Goal: Download file/media

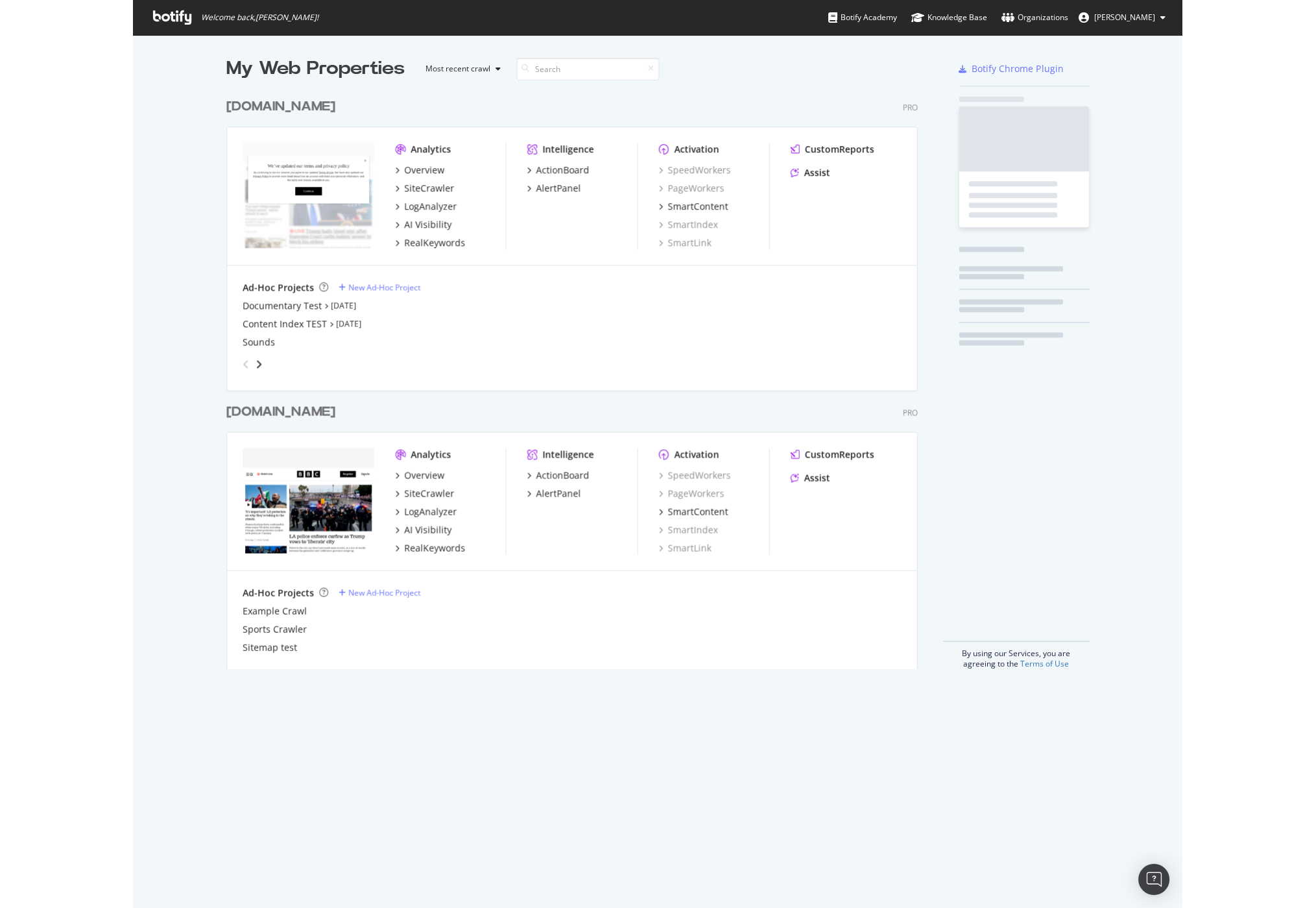
scroll to position [586, 701]
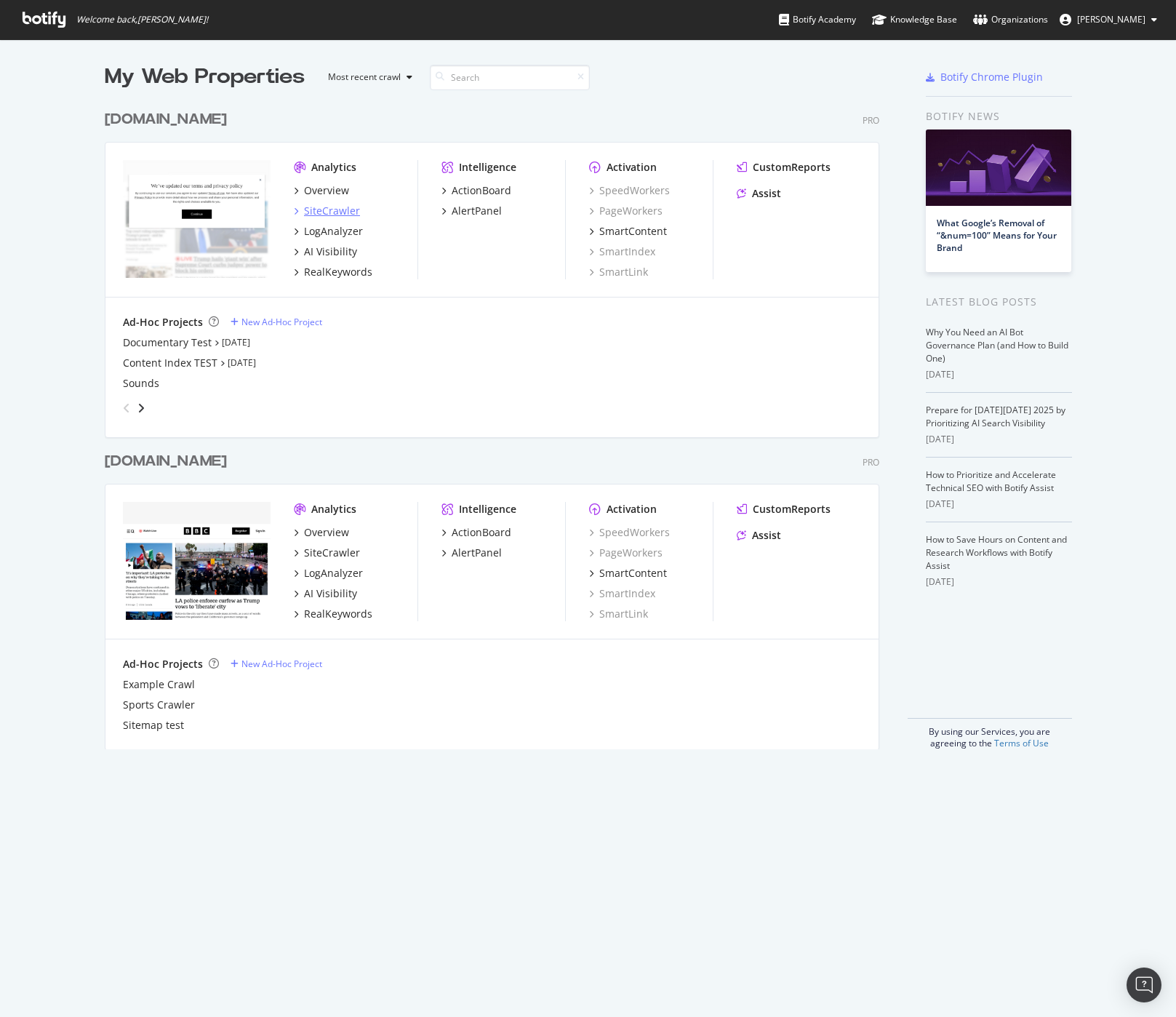
click at [325, 207] on div "SiteCrawler" at bounding box center [332, 211] width 56 height 15
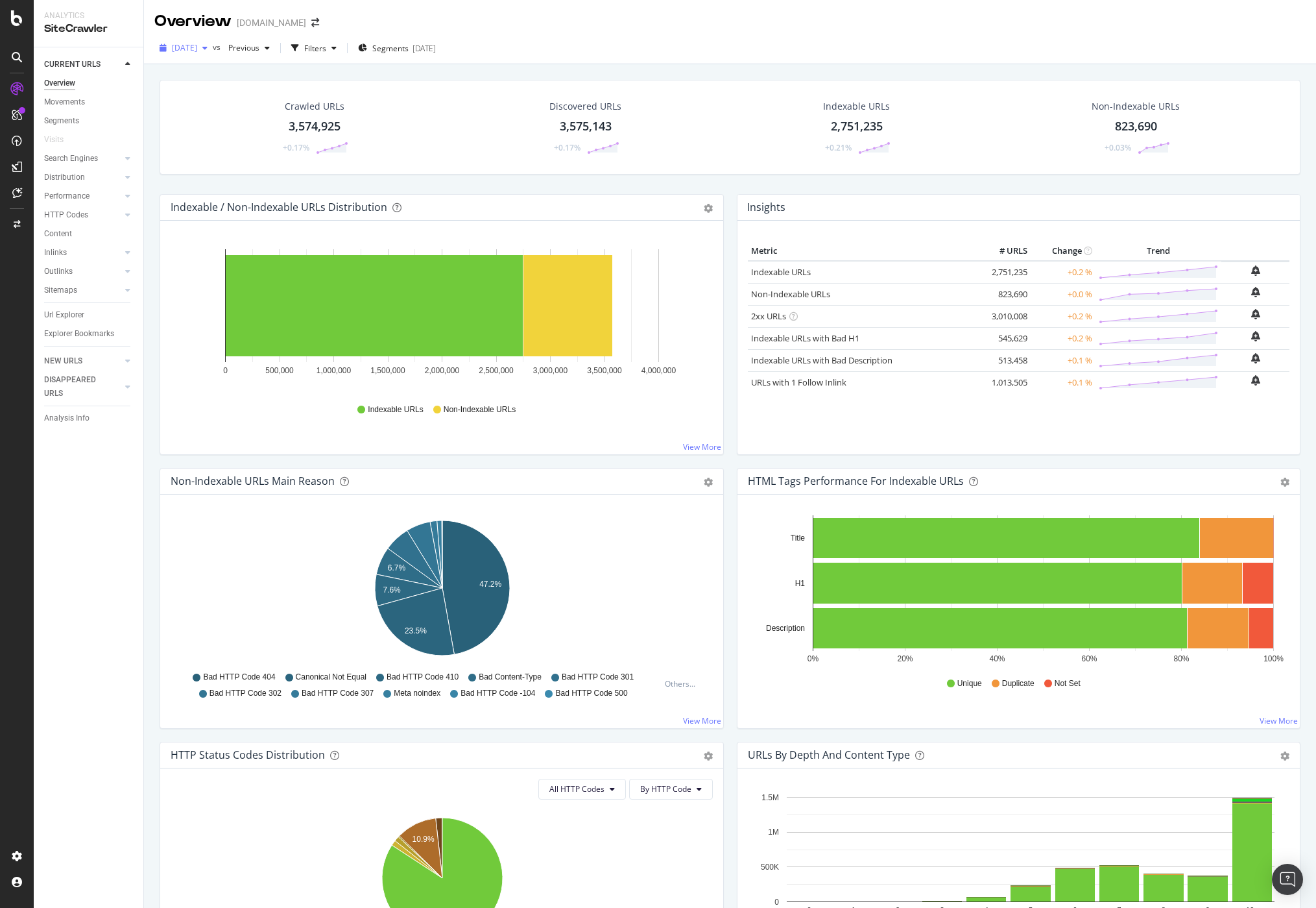
click at [183, 45] on span "[DATE]" at bounding box center [184, 47] width 26 height 11
click at [207, 93] on div "[DATE]" at bounding box center [232, 94] width 119 height 12
click at [560, 308] on rect "A chart." at bounding box center [568, 306] width 89 height 101
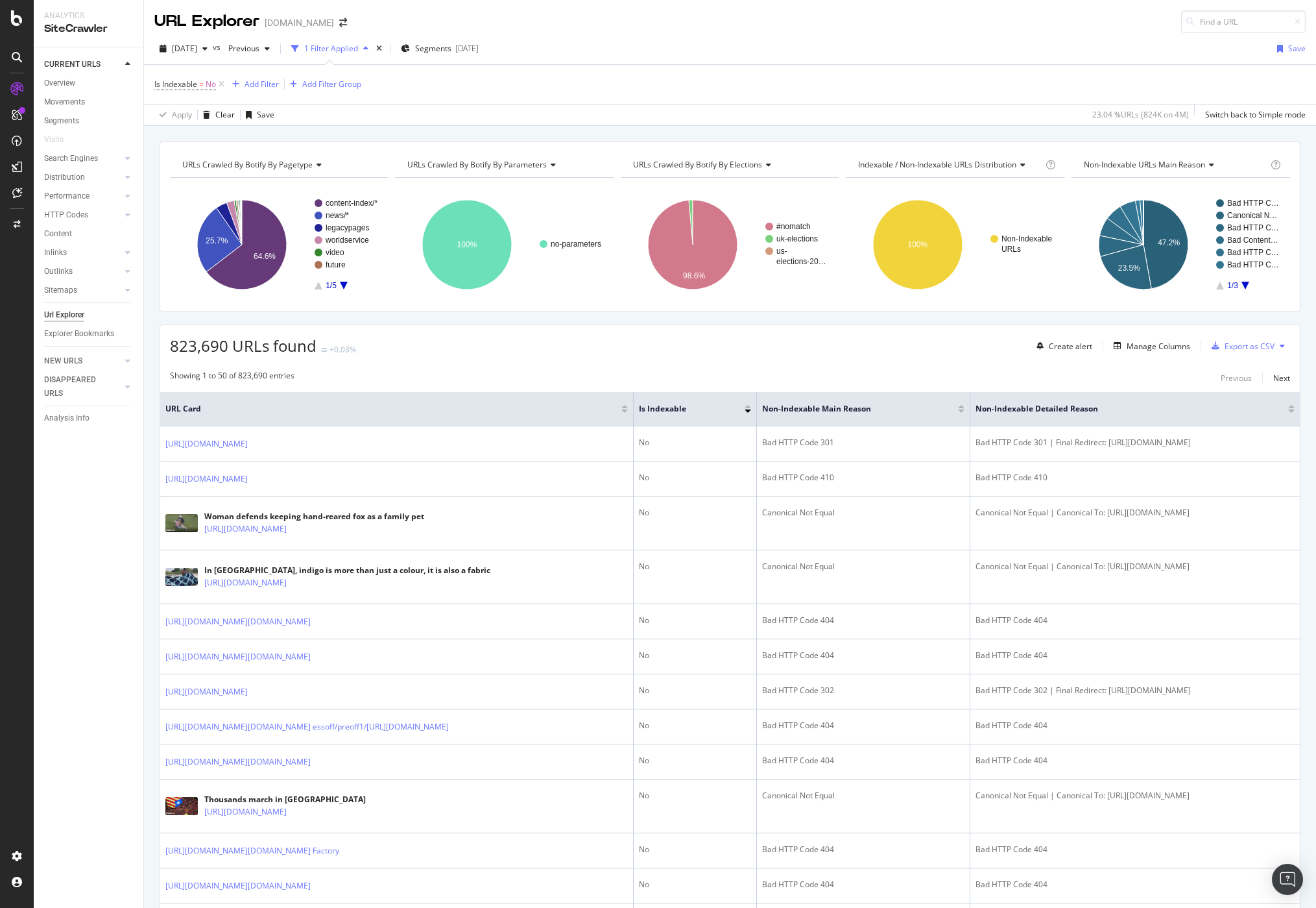
click at [344, 286] on icon "A chart." at bounding box center [344, 285] width 8 height 8
click at [1049, 344] on div "Manage Columns" at bounding box center [1159, 346] width 64 height 11
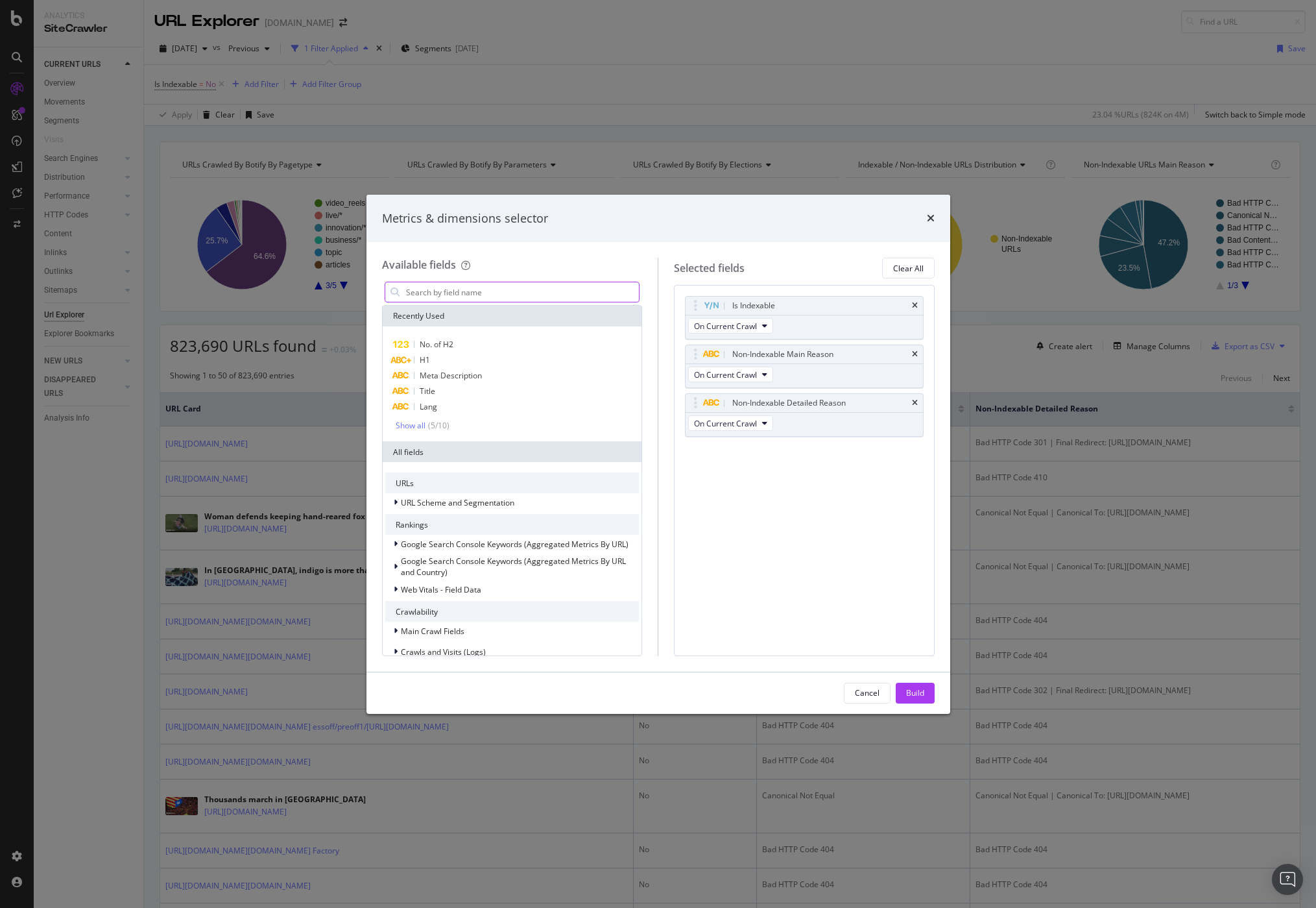
click at [532, 292] on input "modal" at bounding box center [522, 292] width 235 height 19
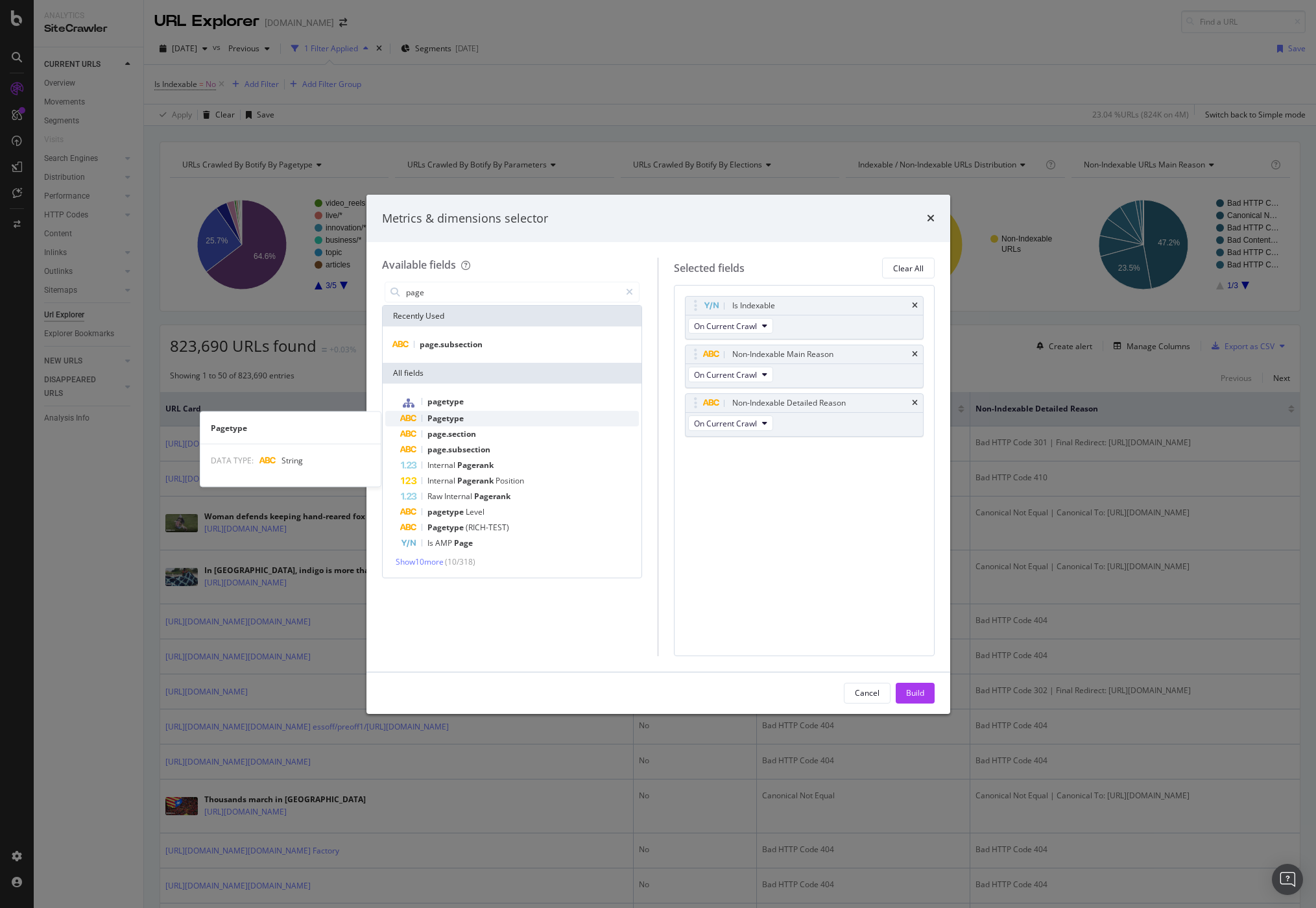
type input "page"
click at [544, 419] on div "Pagetype" at bounding box center [520, 418] width 239 height 16
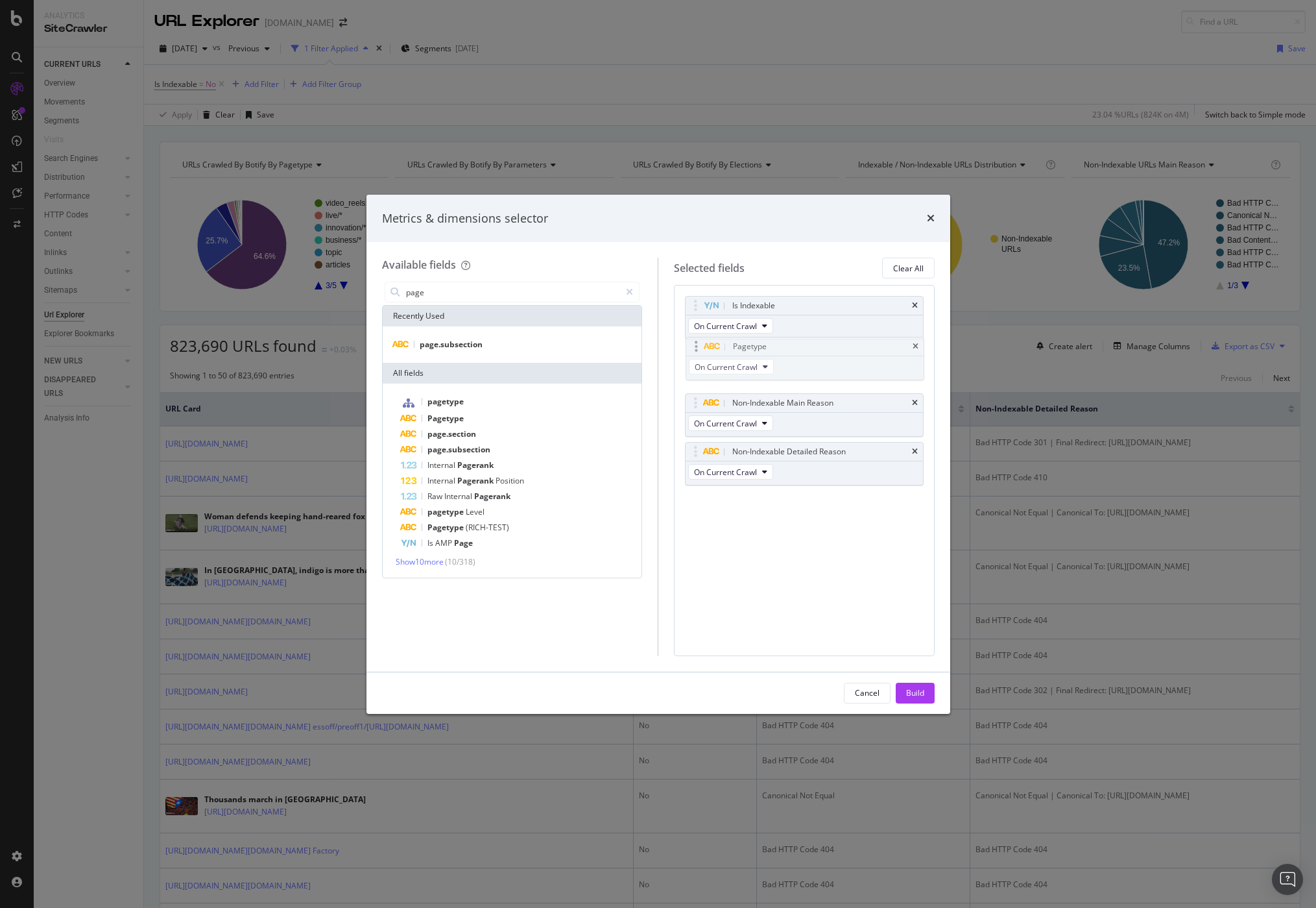
drag, startPoint x: 696, startPoint y: 453, endPoint x: 696, endPoint y: 348, distance: 105.0
click at [696, 348] on body "Analytics SiteCrawler CURRENT URLS Overview Movements Segments Visits Search En…" at bounding box center [658, 454] width 1316 height 908
click at [909, 691] on div "Build" at bounding box center [915, 693] width 18 height 11
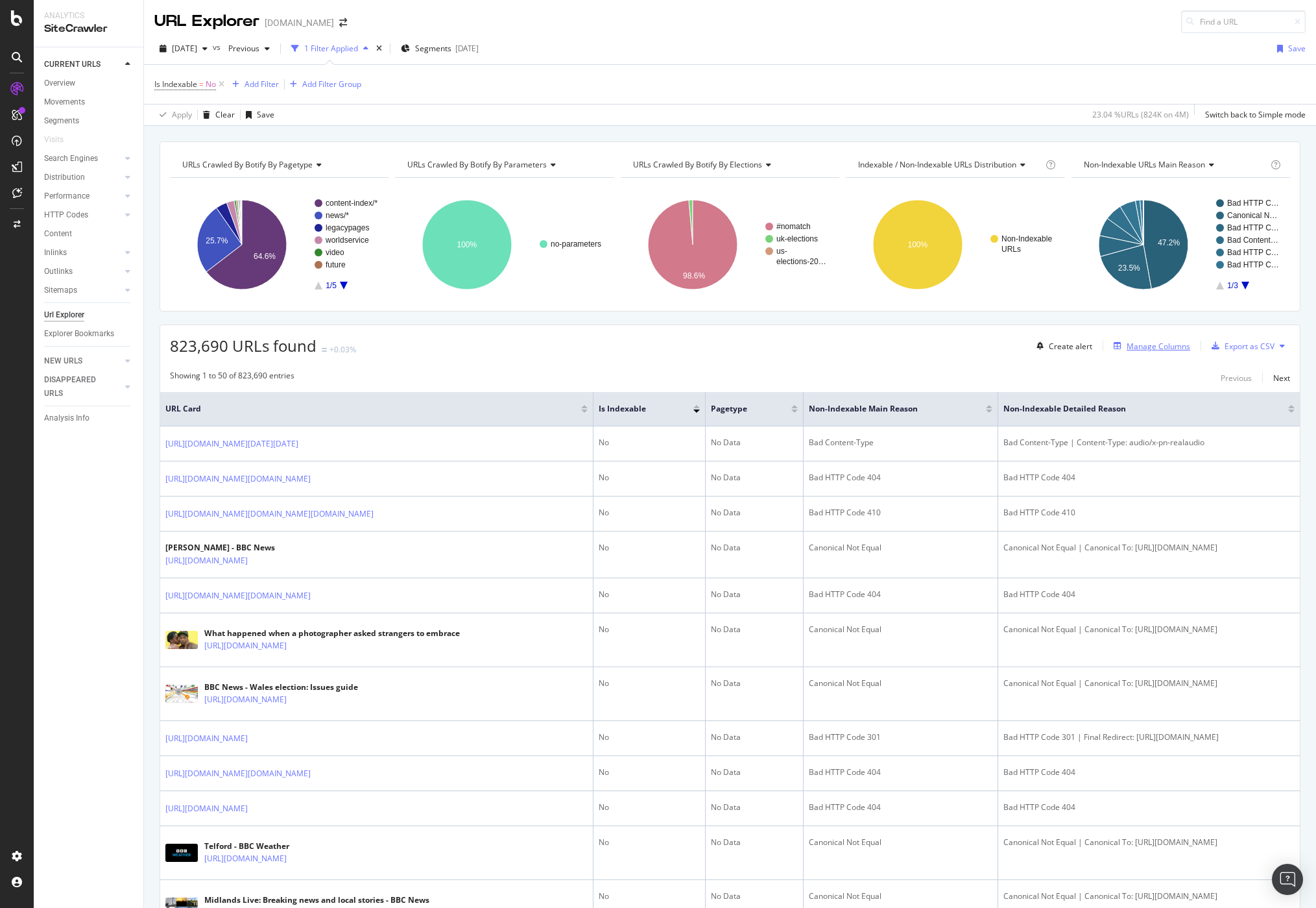
click at [1049, 349] on div "Manage Columns" at bounding box center [1159, 346] width 64 height 11
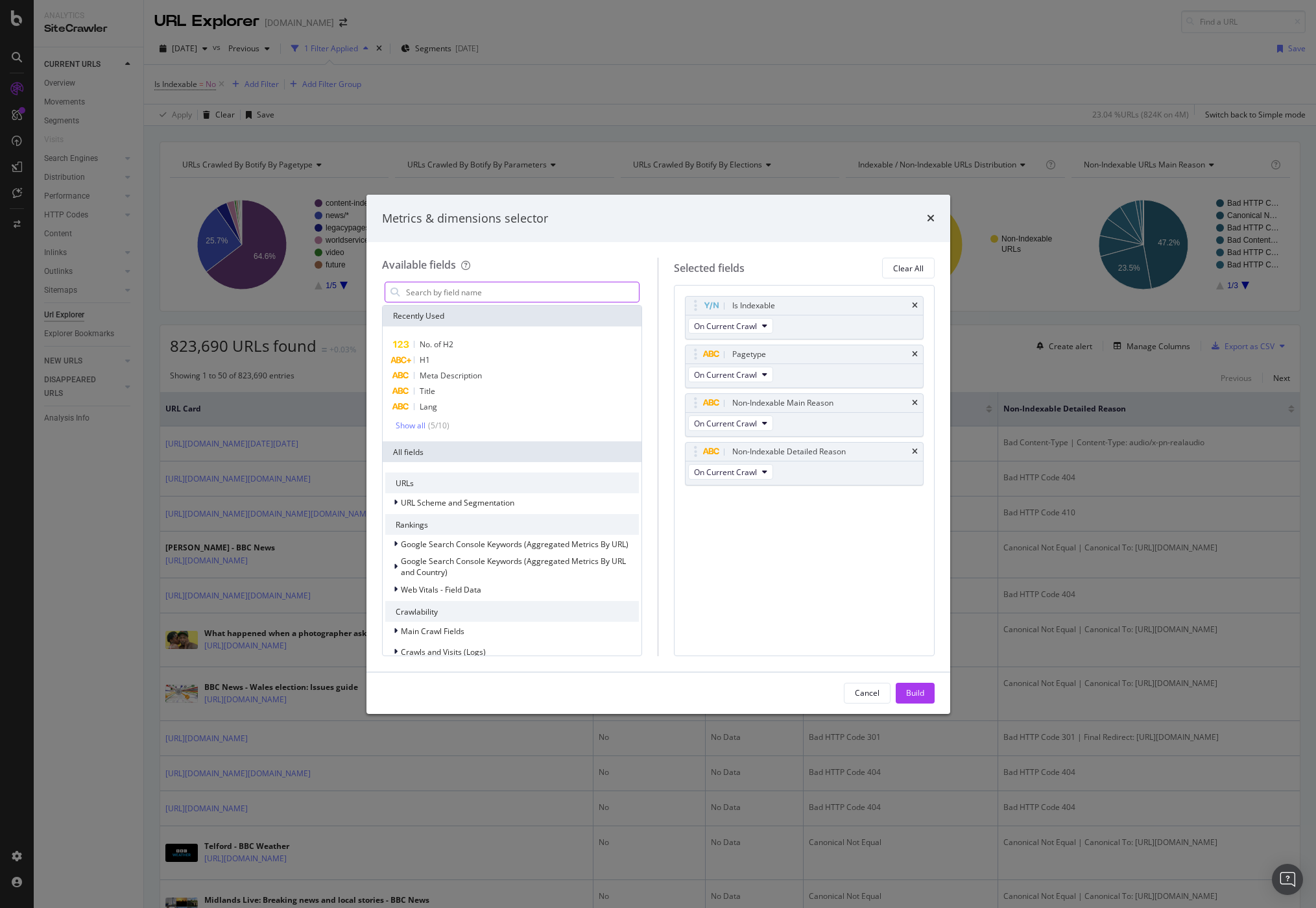
click at [496, 288] on input "modal" at bounding box center [522, 292] width 235 height 19
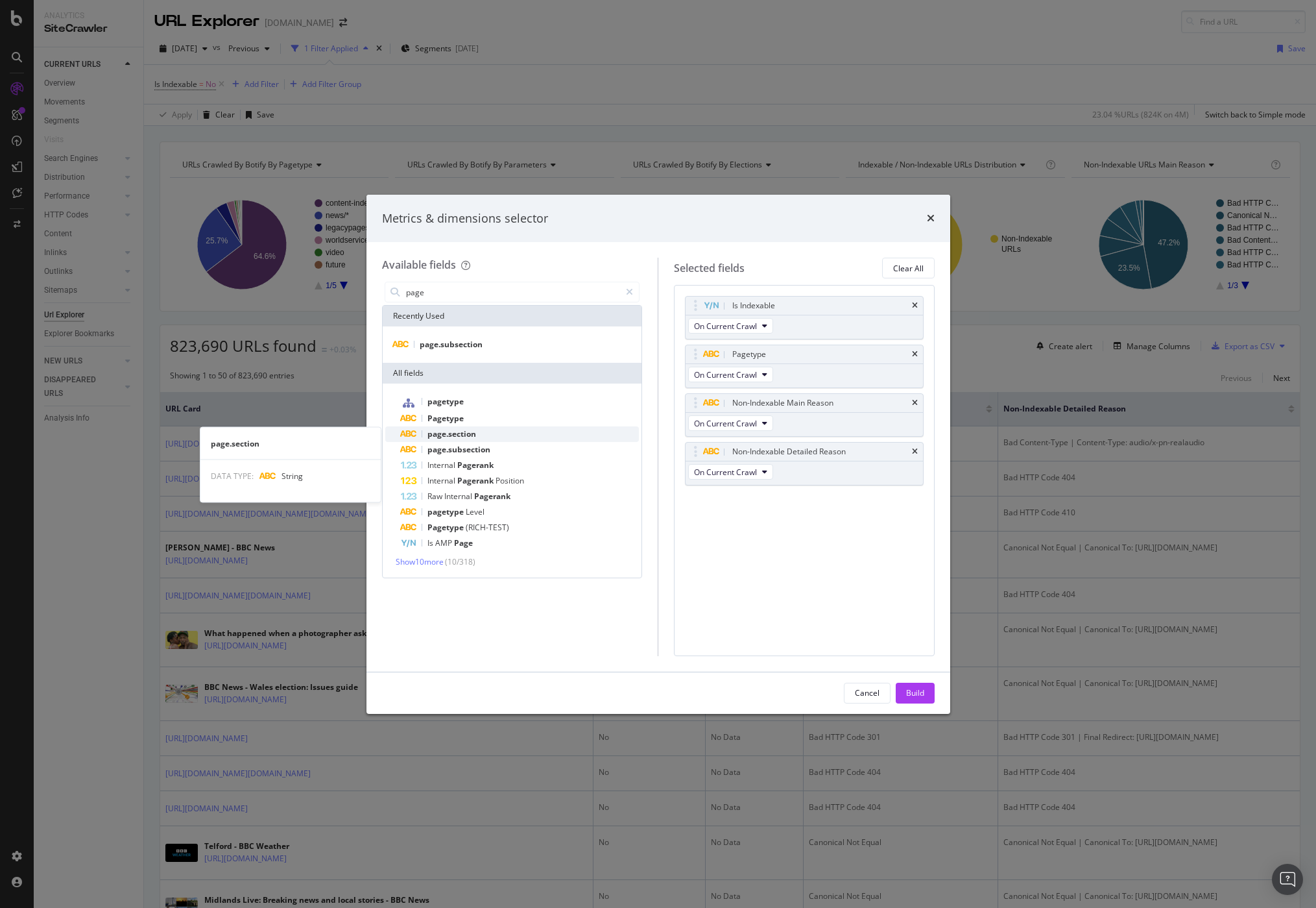
type input "page"
click at [482, 437] on div "page.section" at bounding box center [520, 434] width 239 height 16
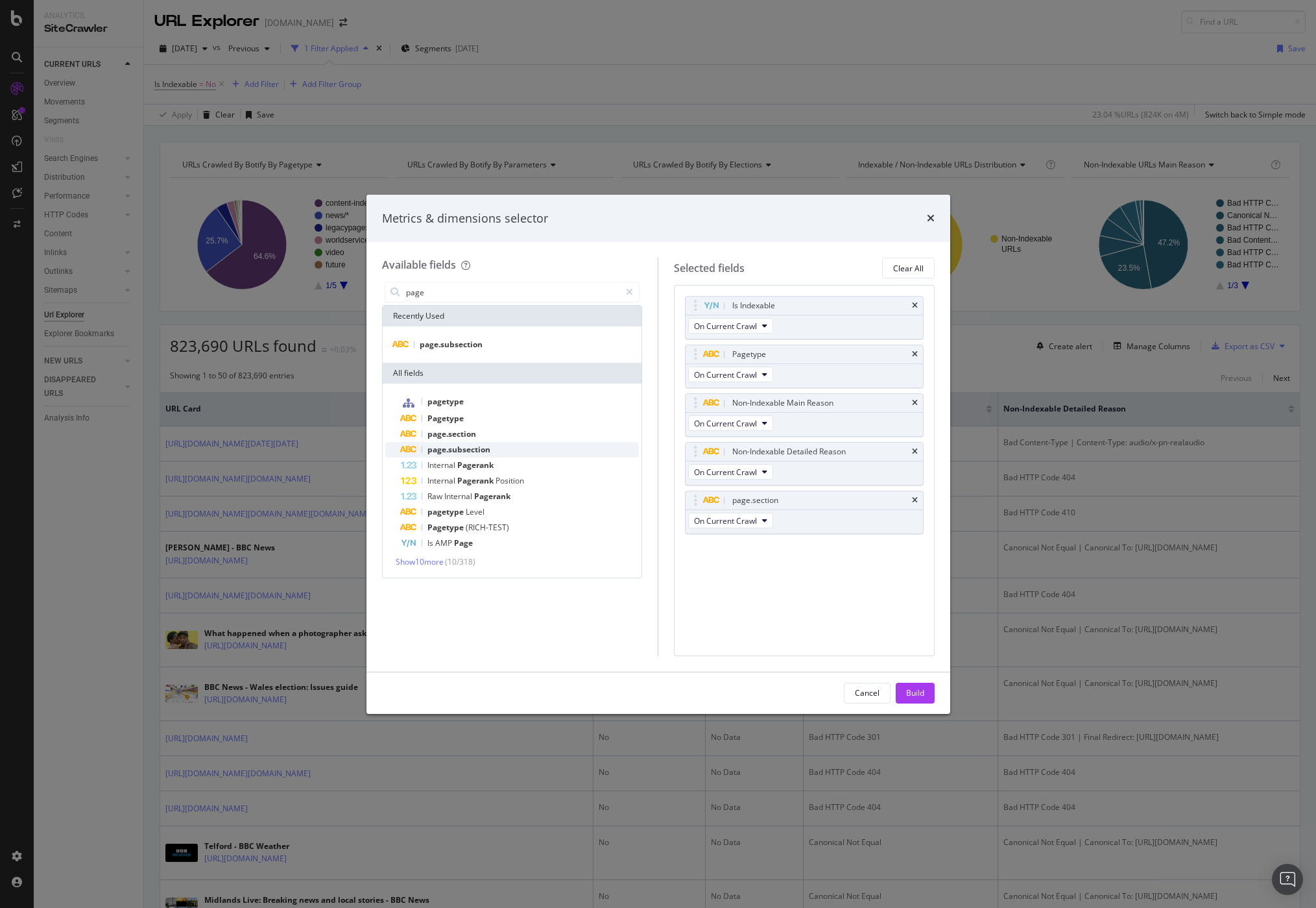
click at [481, 443] on div "page.subsection" at bounding box center [520, 449] width 239 height 16
click at [483, 406] on div "pagetype" at bounding box center [520, 403] width 239 height 17
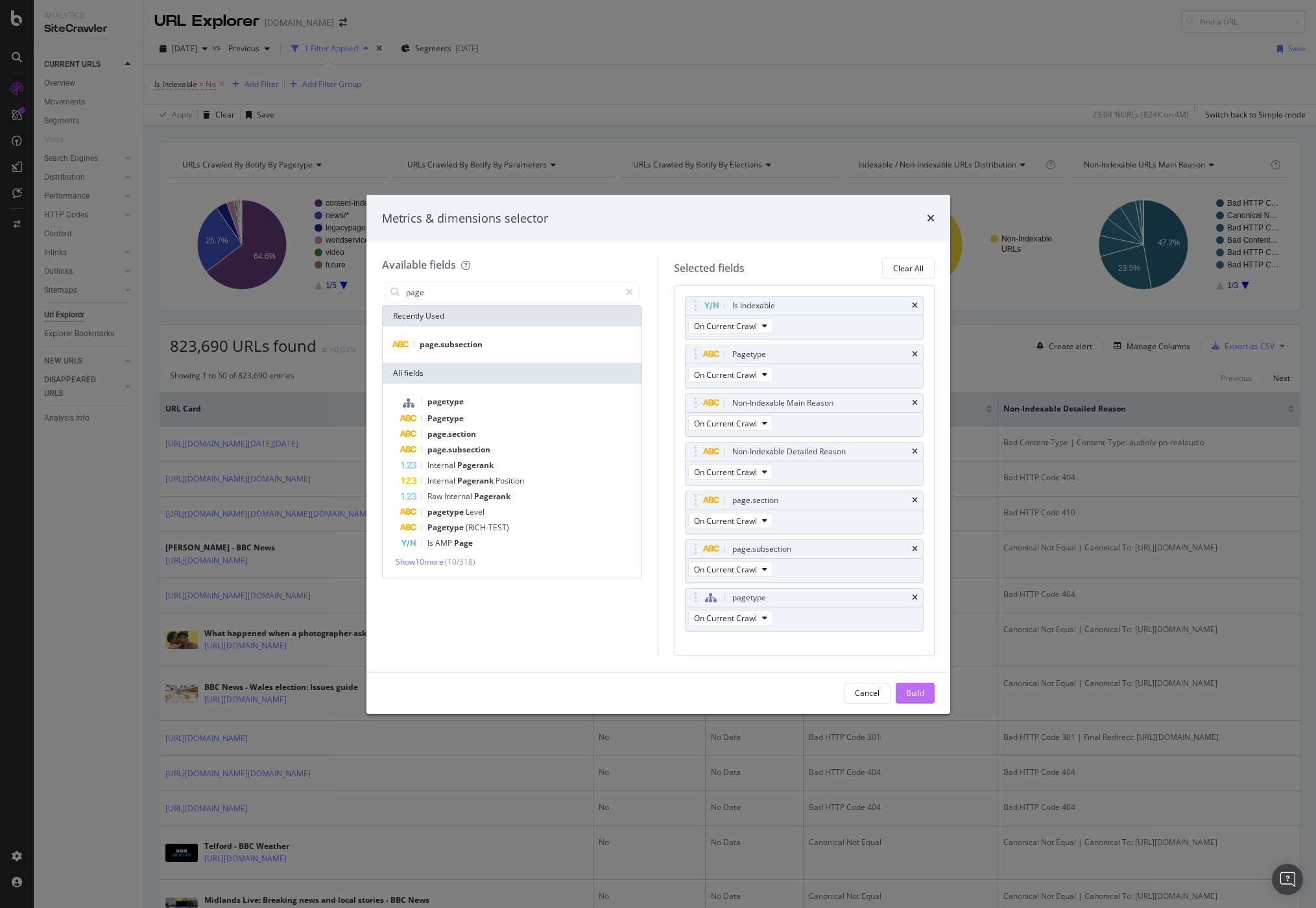
click at [902, 687] on button "Build" at bounding box center [916, 693] width 39 height 21
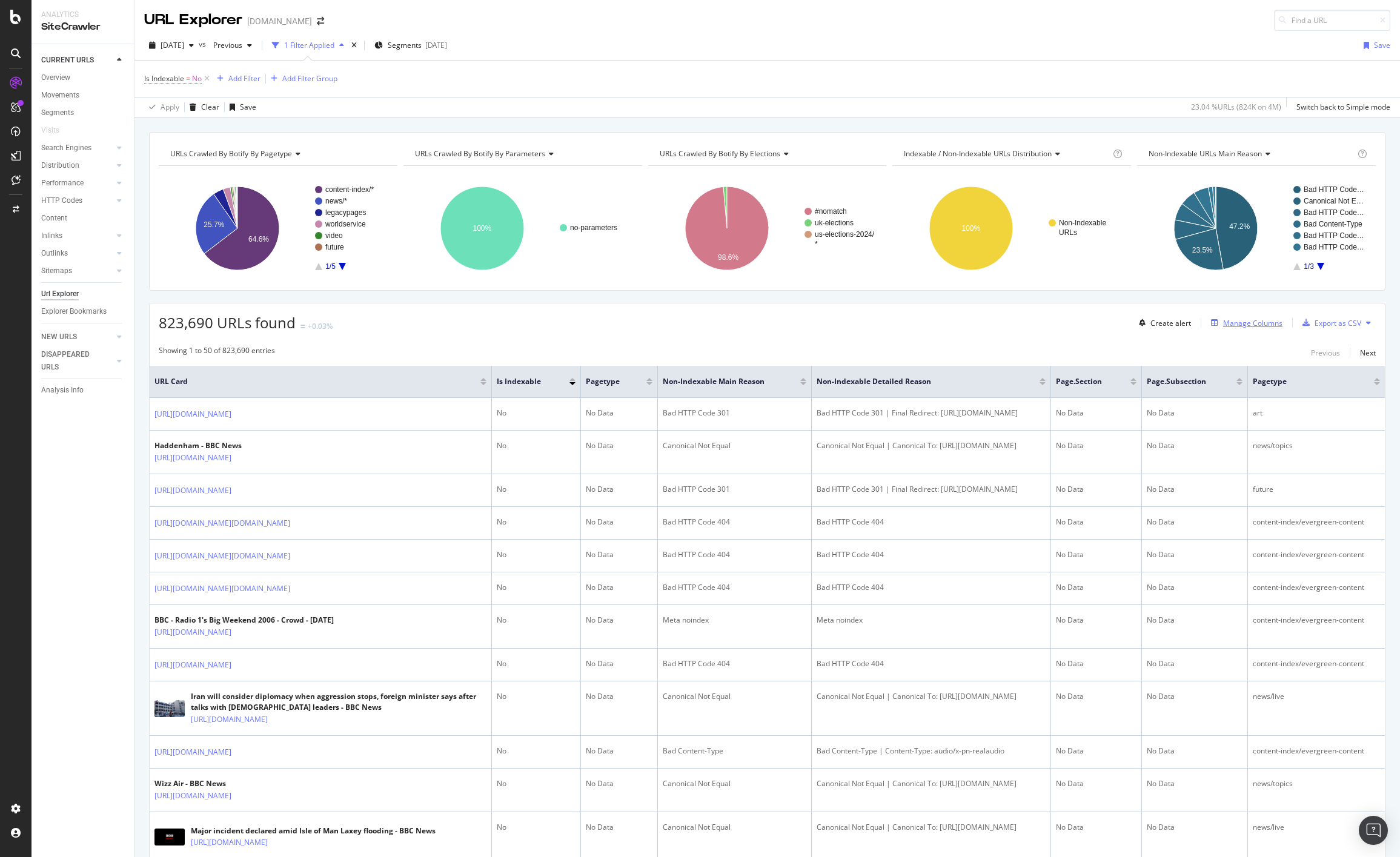
click at [979, 321] on div "Manage Columns" at bounding box center [1253, 323] width 60 height 10
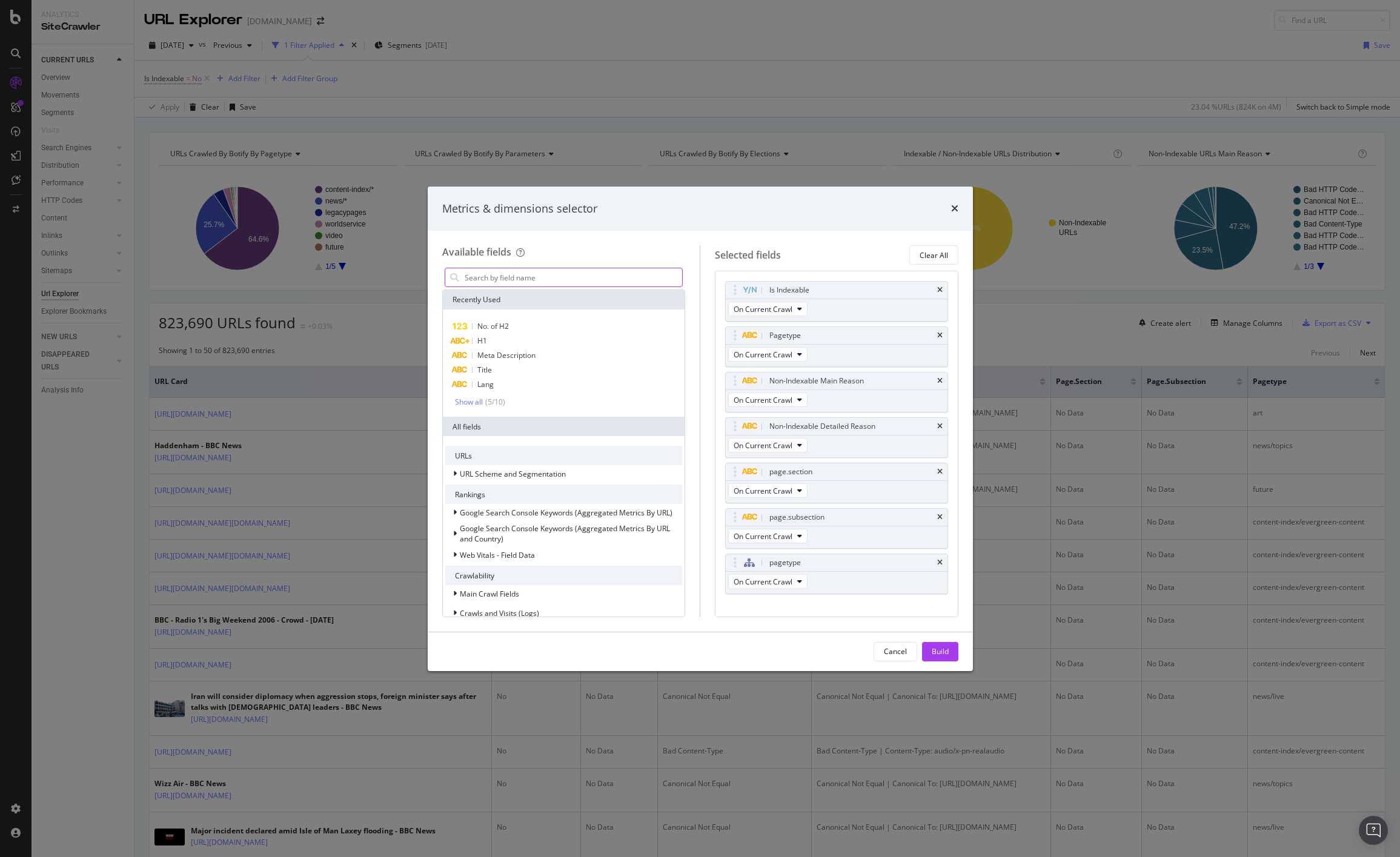
click at [615, 273] on input "modal" at bounding box center [573, 277] width 219 height 18
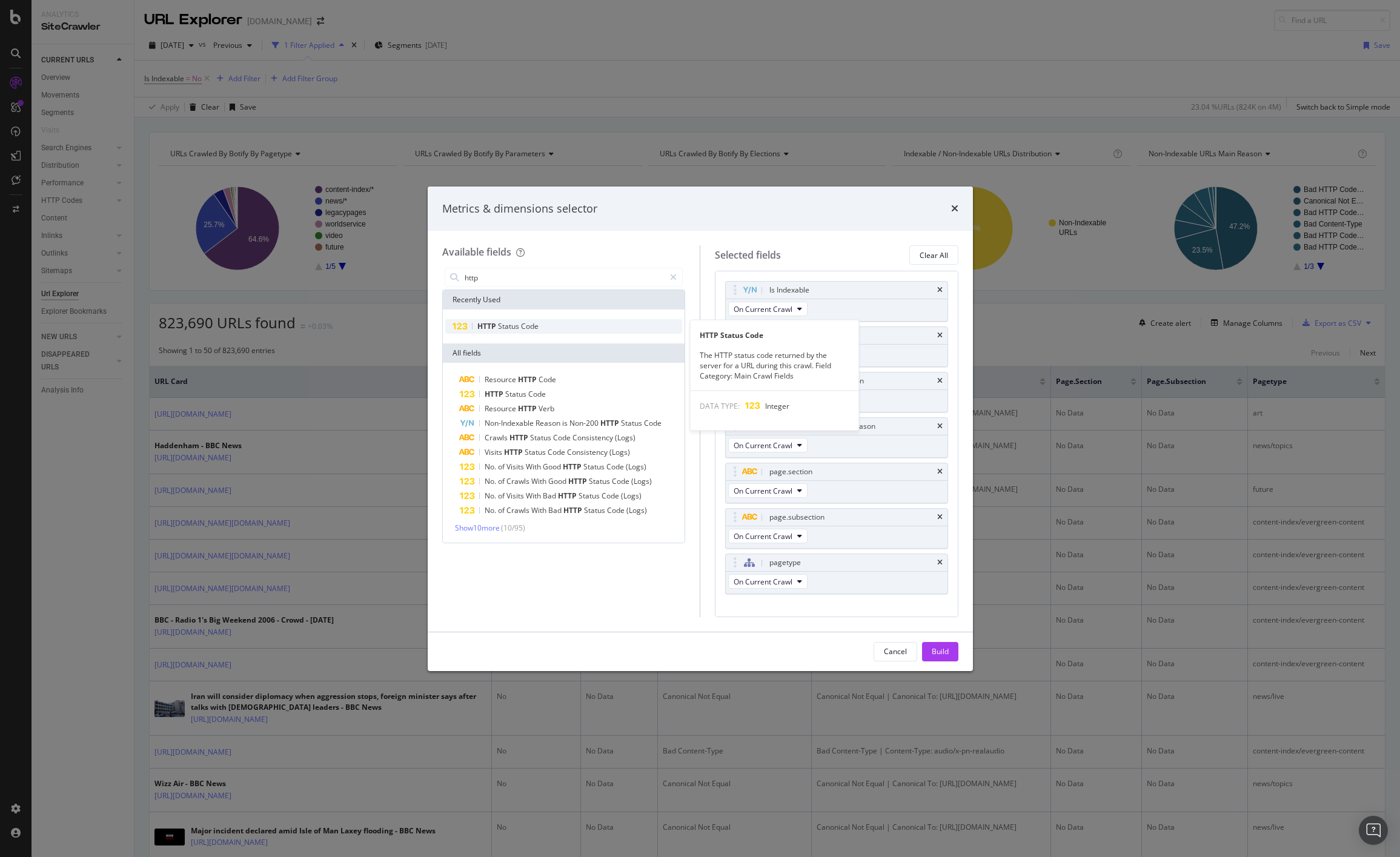
type input "http"
click at [576, 324] on div "HTTP Status Code" at bounding box center [563, 327] width 237 height 15
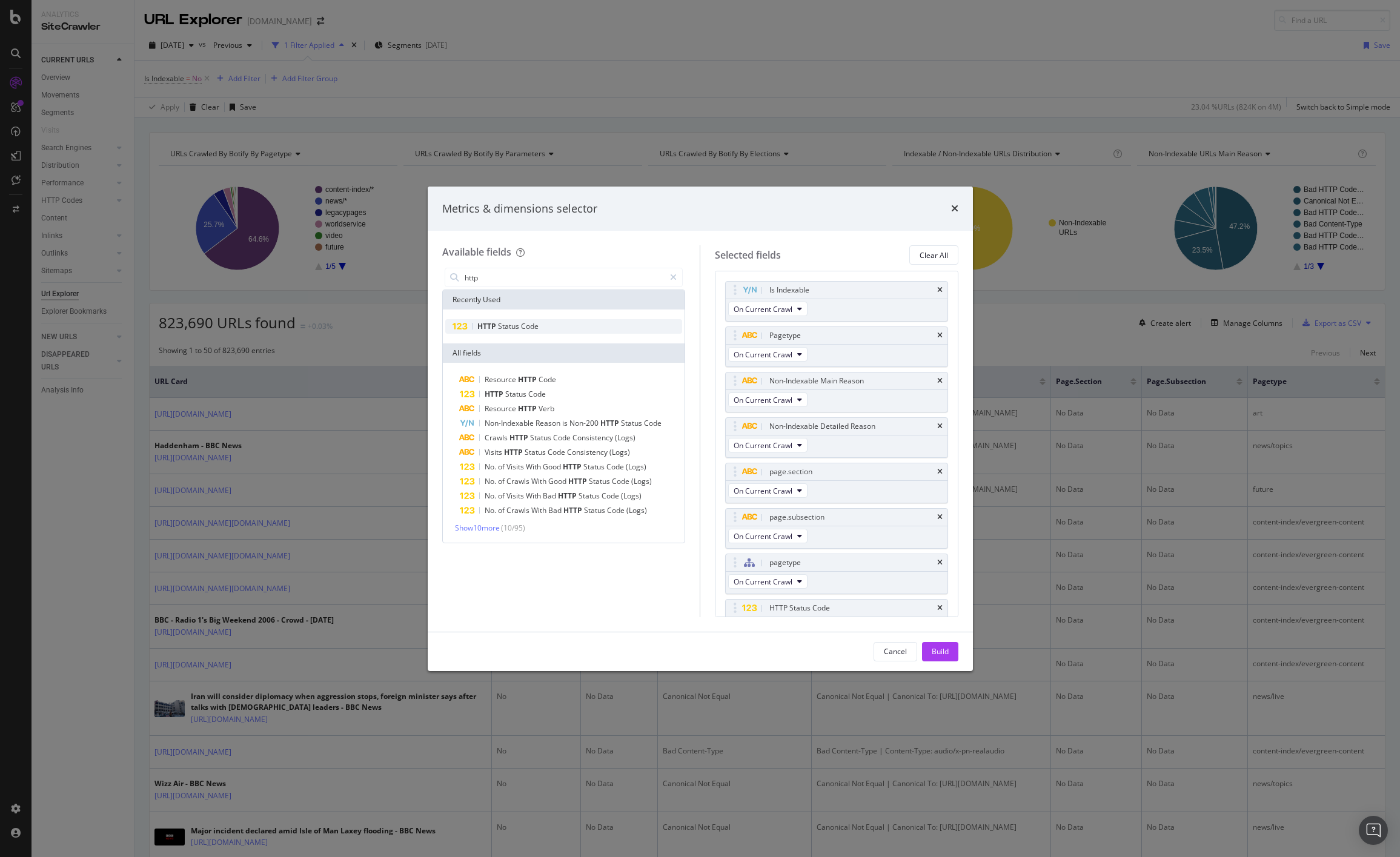
scroll to position [23, 0]
drag, startPoint x: 734, startPoint y: 586, endPoint x: 743, endPoint y: 424, distance: 162.2
click at [743, 424] on body "Analytics SiteCrawler CURRENT URLS Overview Movements Segments Visits Search En…" at bounding box center [700, 428] width 1400 height 857
click at [945, 649] on div "Build" at bounding box center [940, 652] width 17 height 10
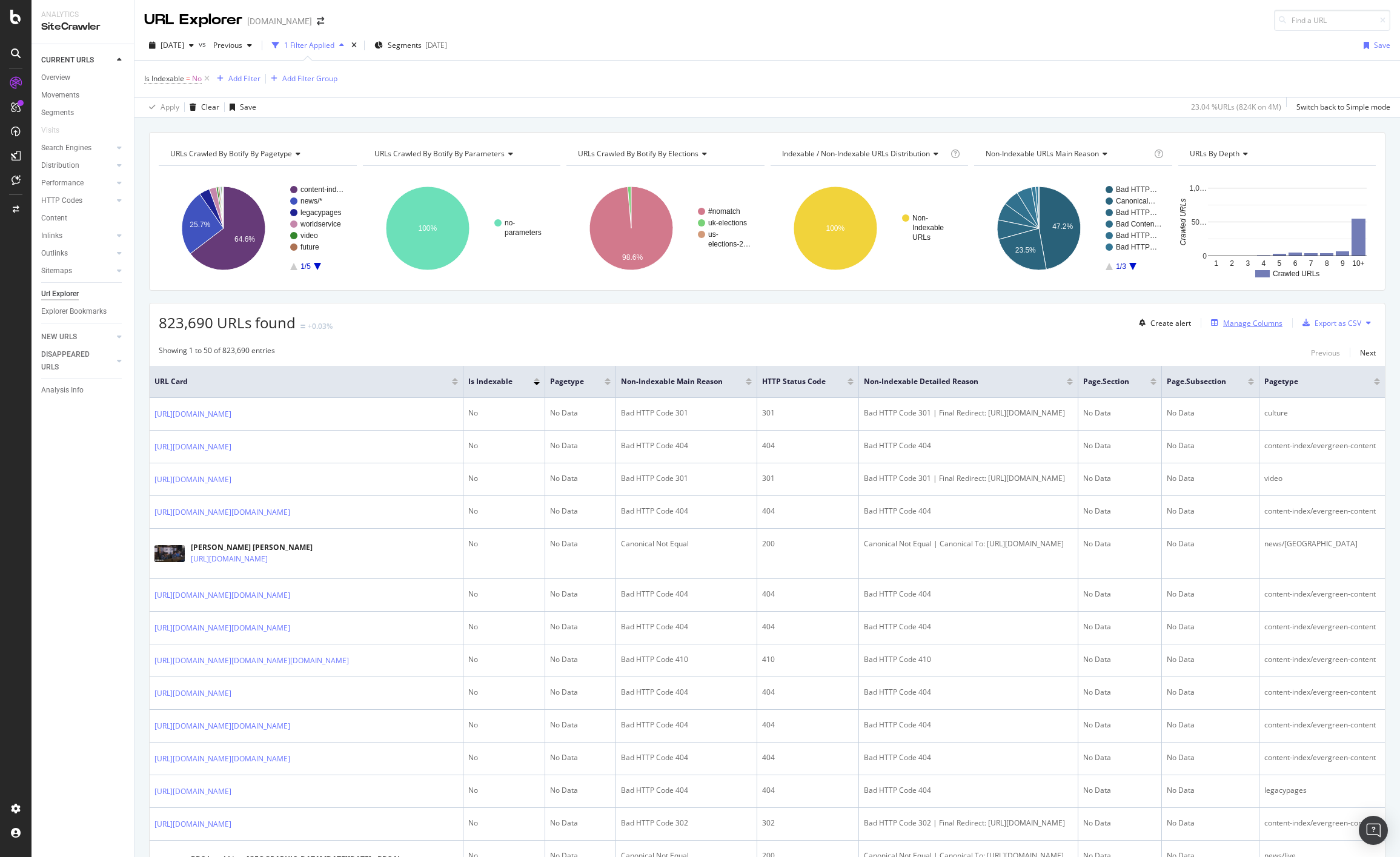
click at [979, 324] on div "Manage Columns" at bounding box center [1253, 323] width 60 height 10
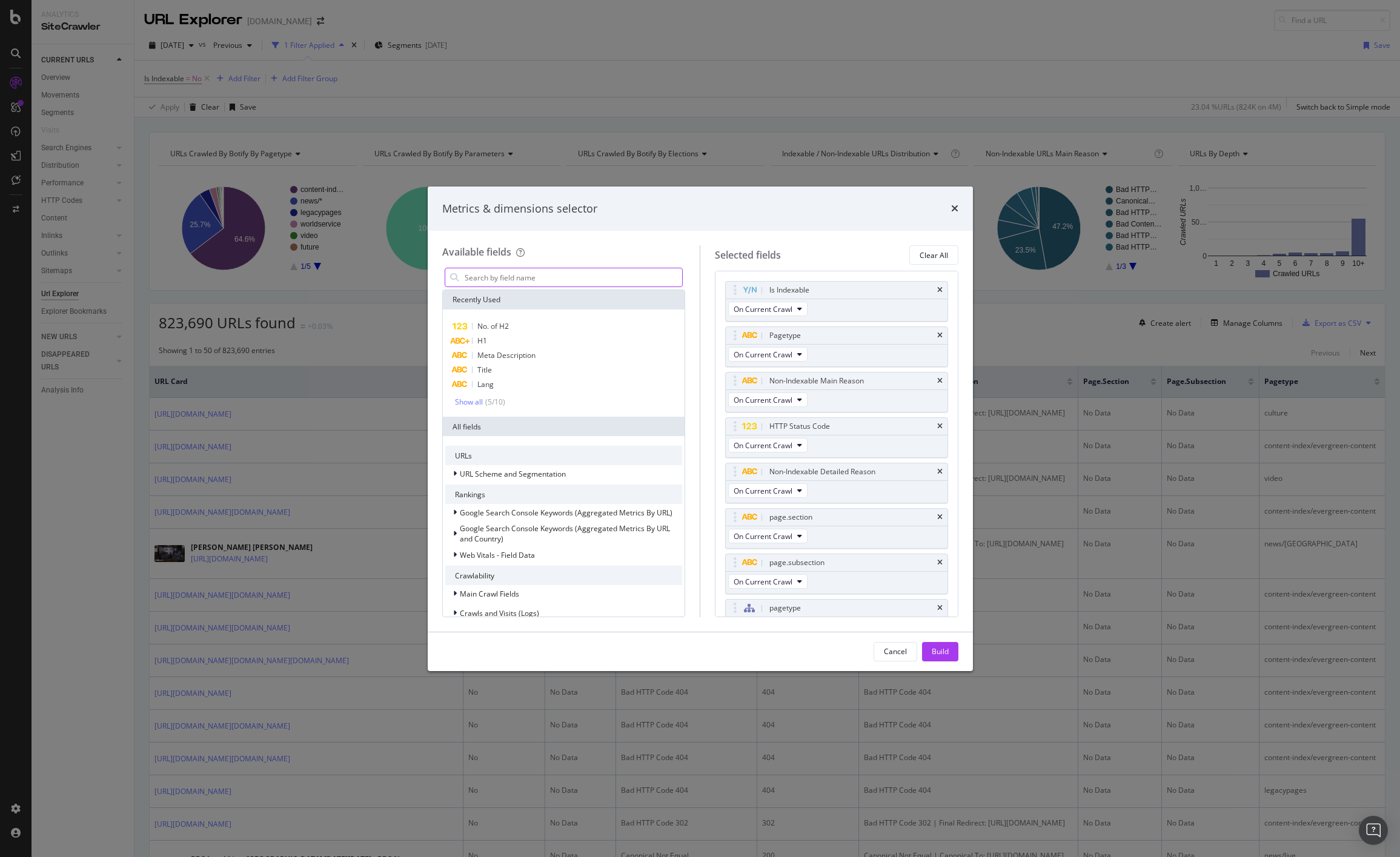
click at [548, 279] on input "modal" at bounding box center [573, 277] width 219 height 18
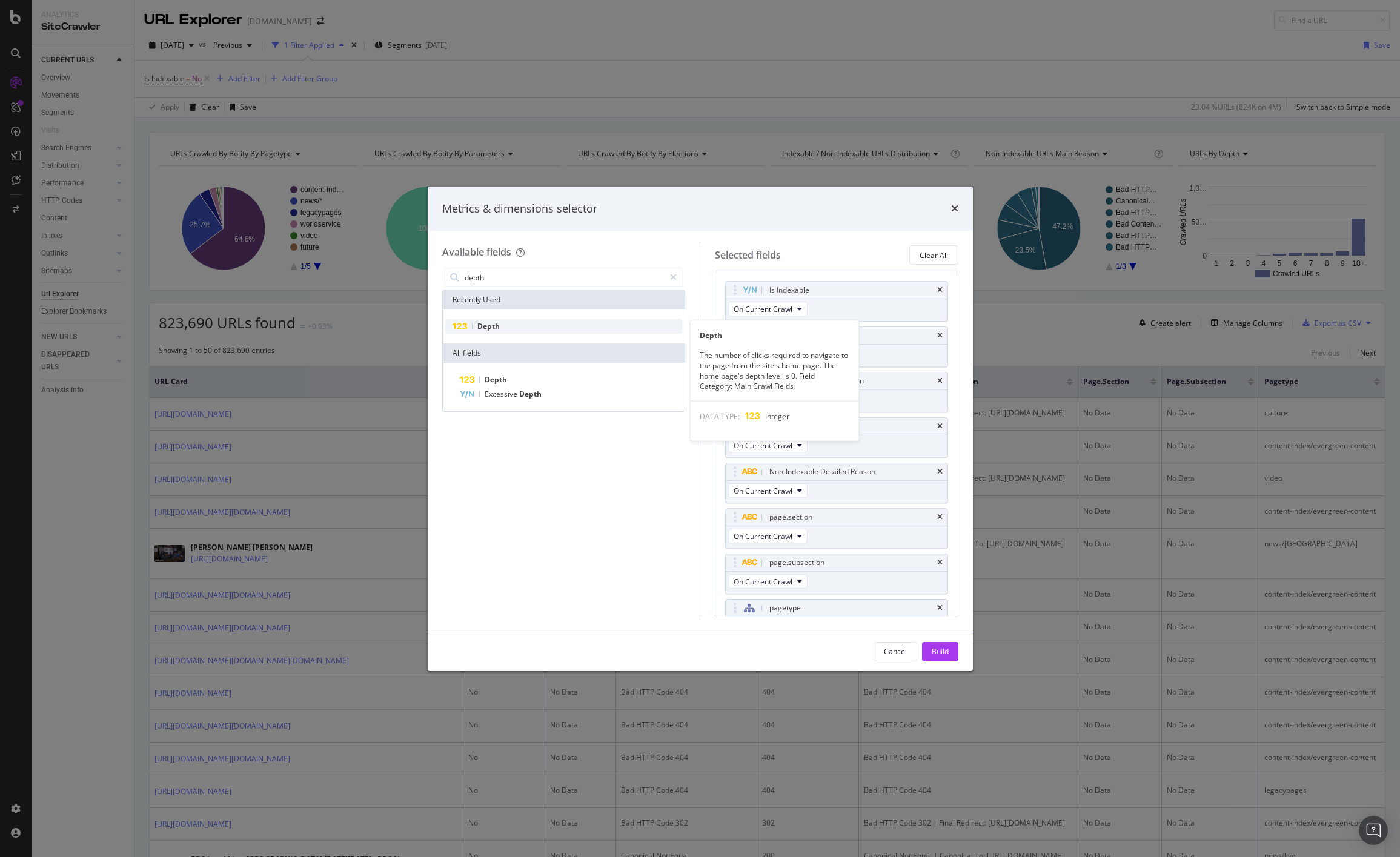
type input "depth"
click at [536, 324] on div "Depth" at bounding box center [563, 327] width 237 height 15
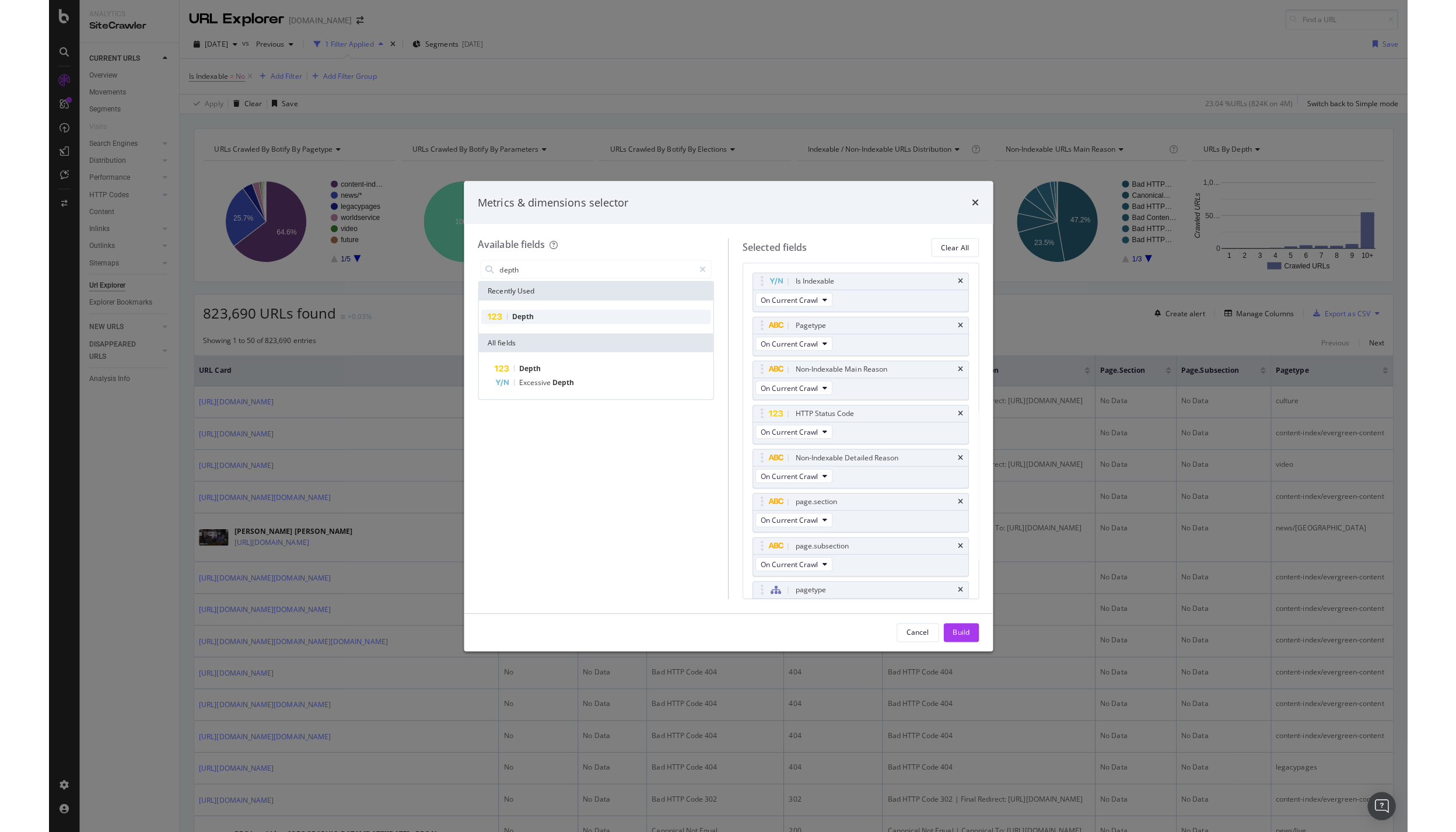
scroll to position [66, 0]
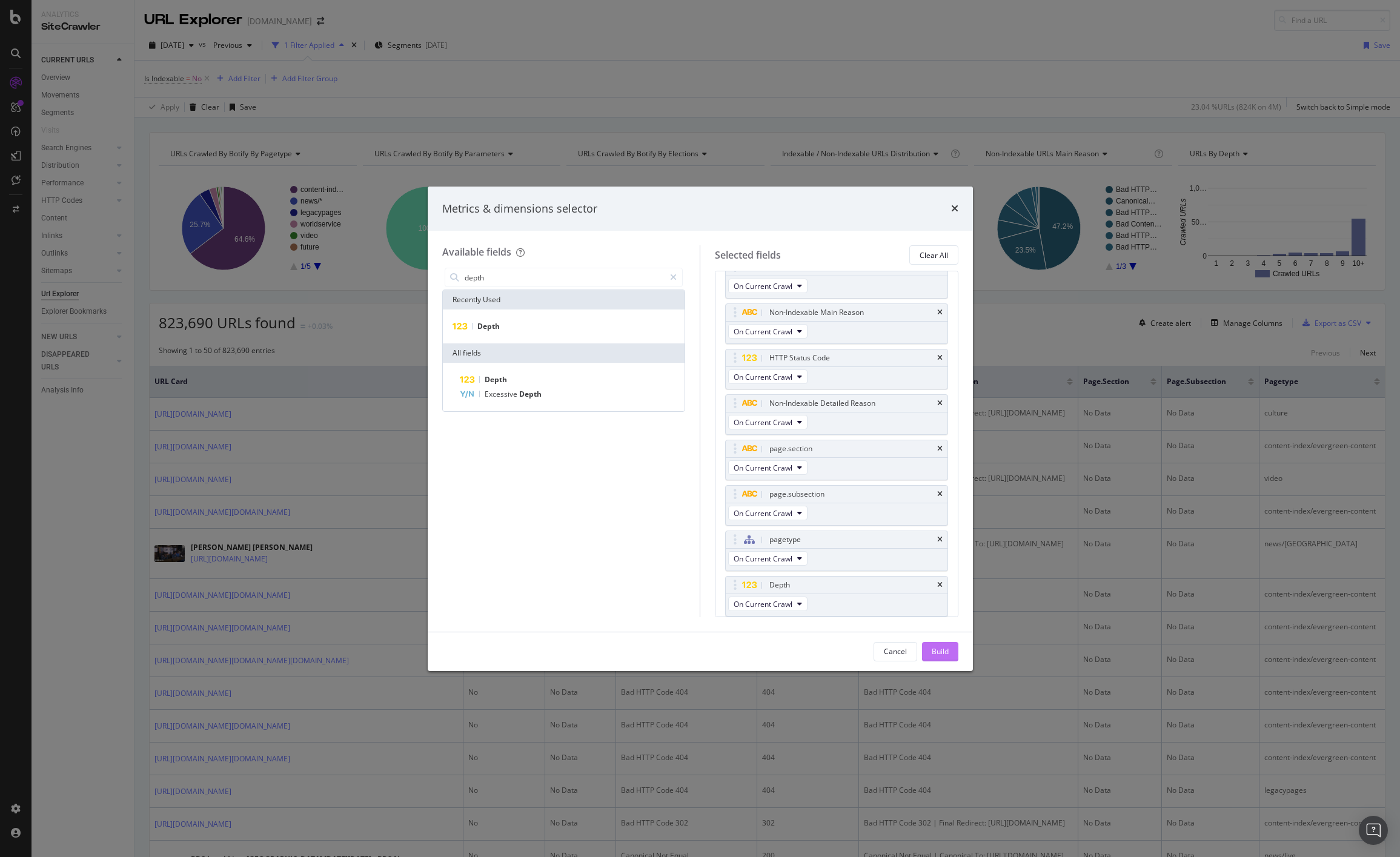
click at [934, 643] on div "Build" at bounding box center [940, 652] width 17 height 18
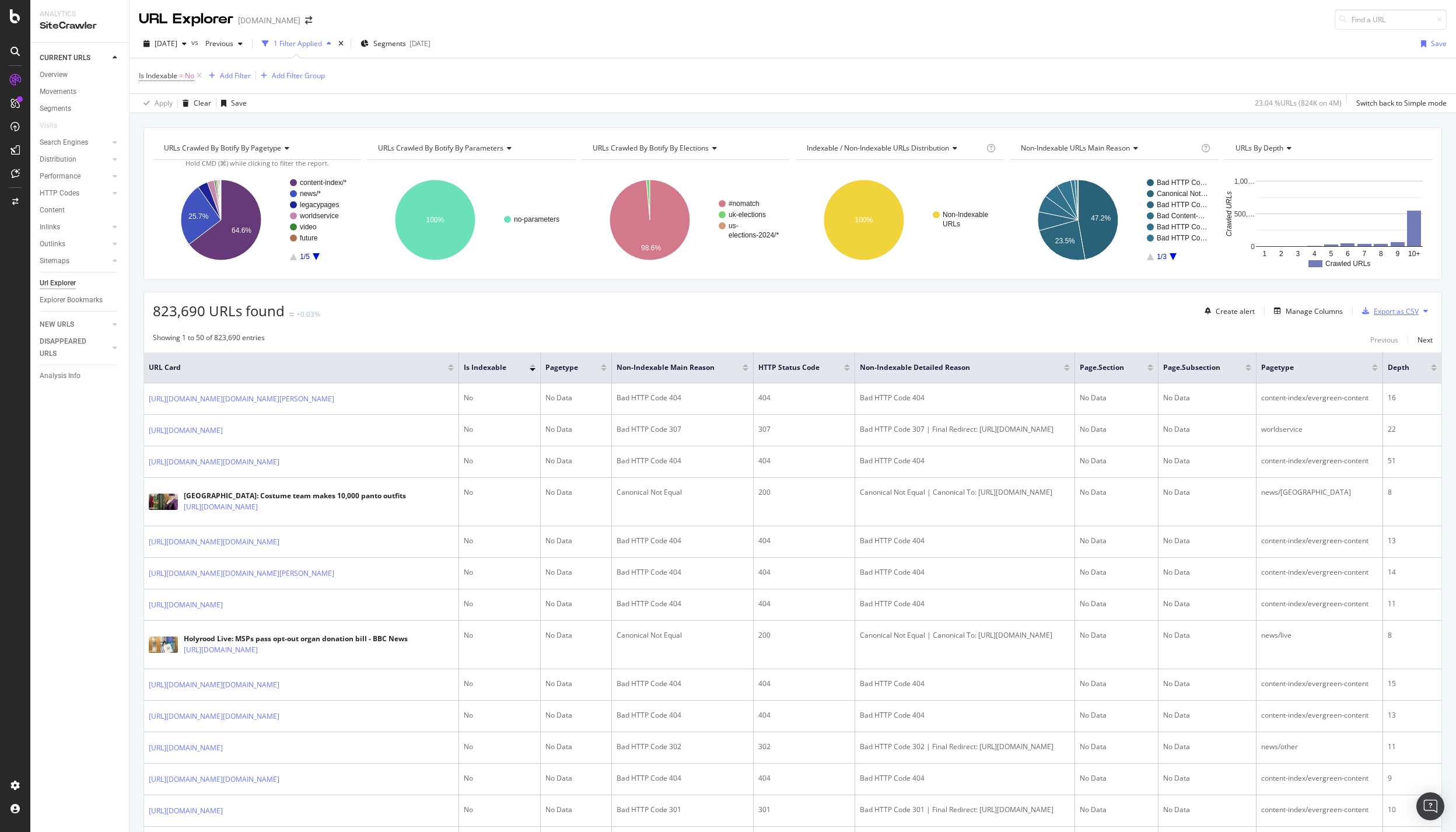
click at [943, 315] on div "Export as CSV" at bounding box center [1396, 311] width 45 height 10
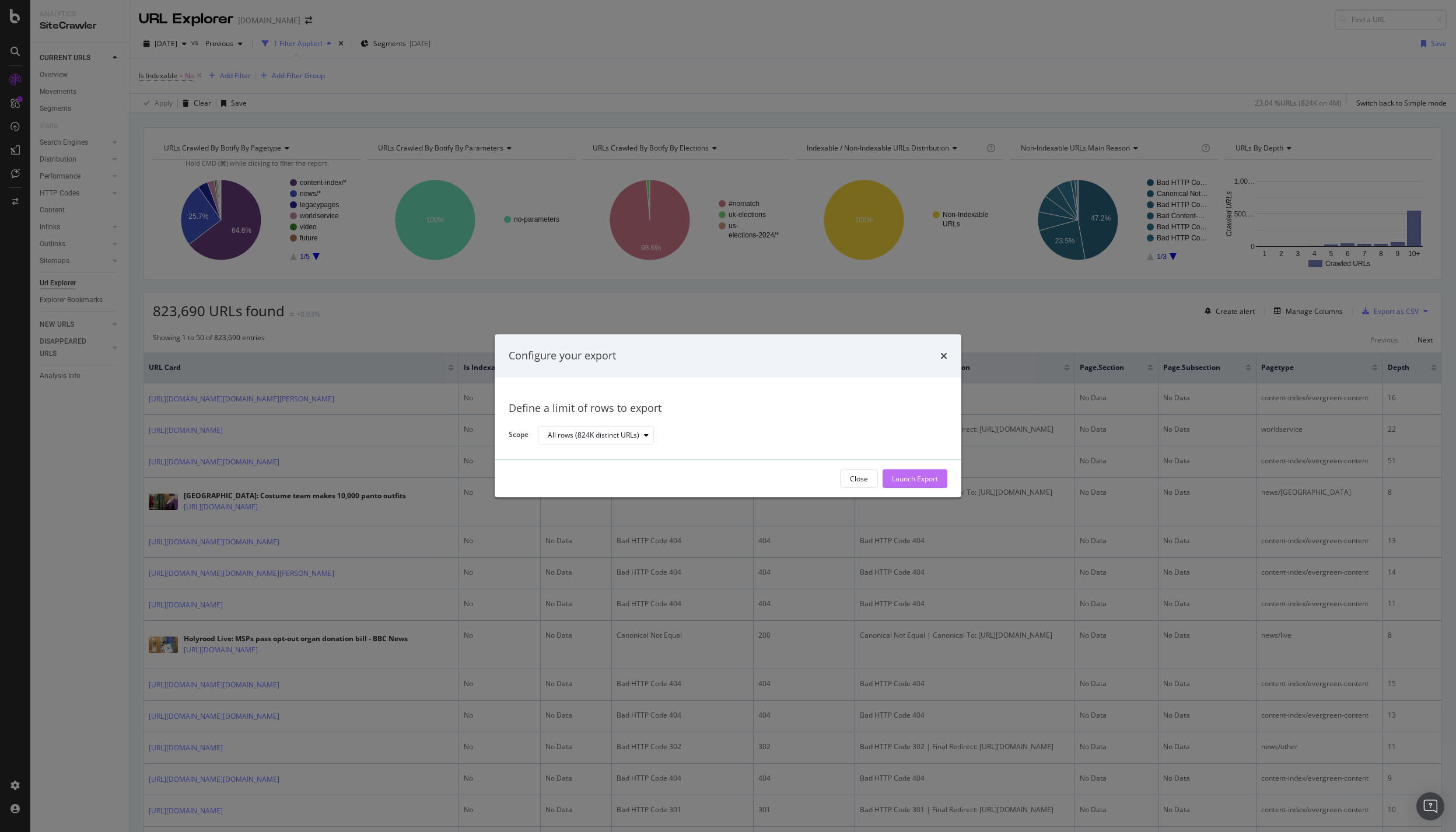
click at [909, 471] on div "Launch Export" at bounding box center [915, 479] width 46 height 17
